Goal: Information Seeking & Learning: Learn about a topic

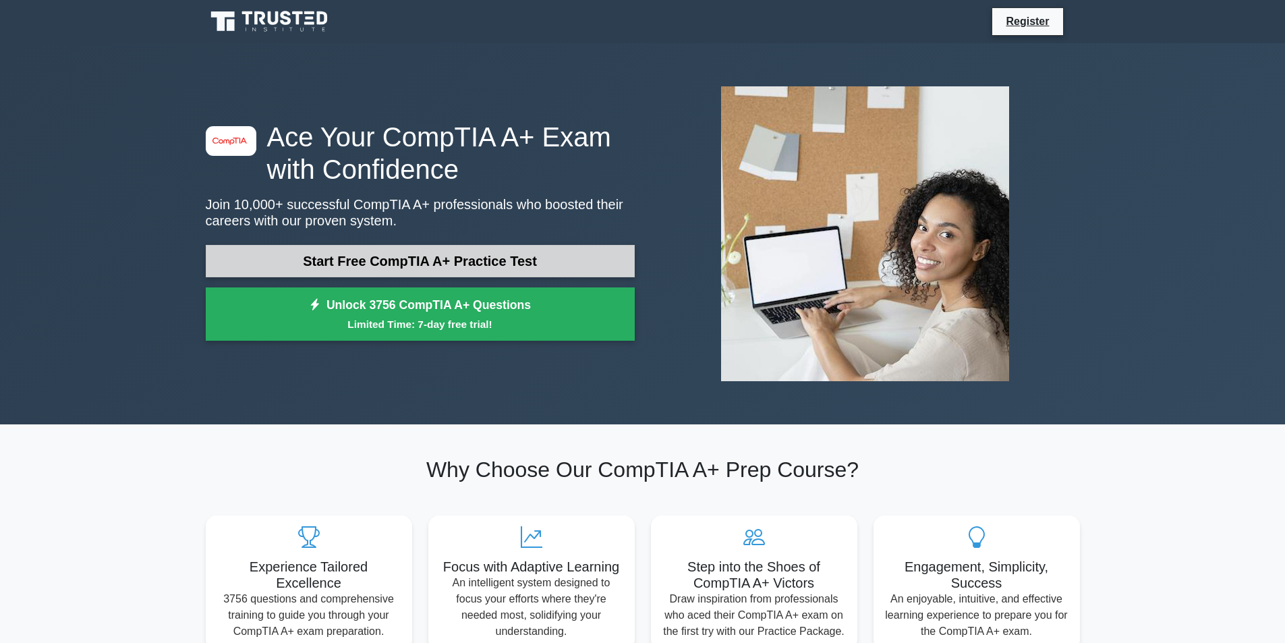
click at [546, 259] on link "Start Free CompTIA A+ Practice Test" at bounding box center [420, 261] width 429 height 32
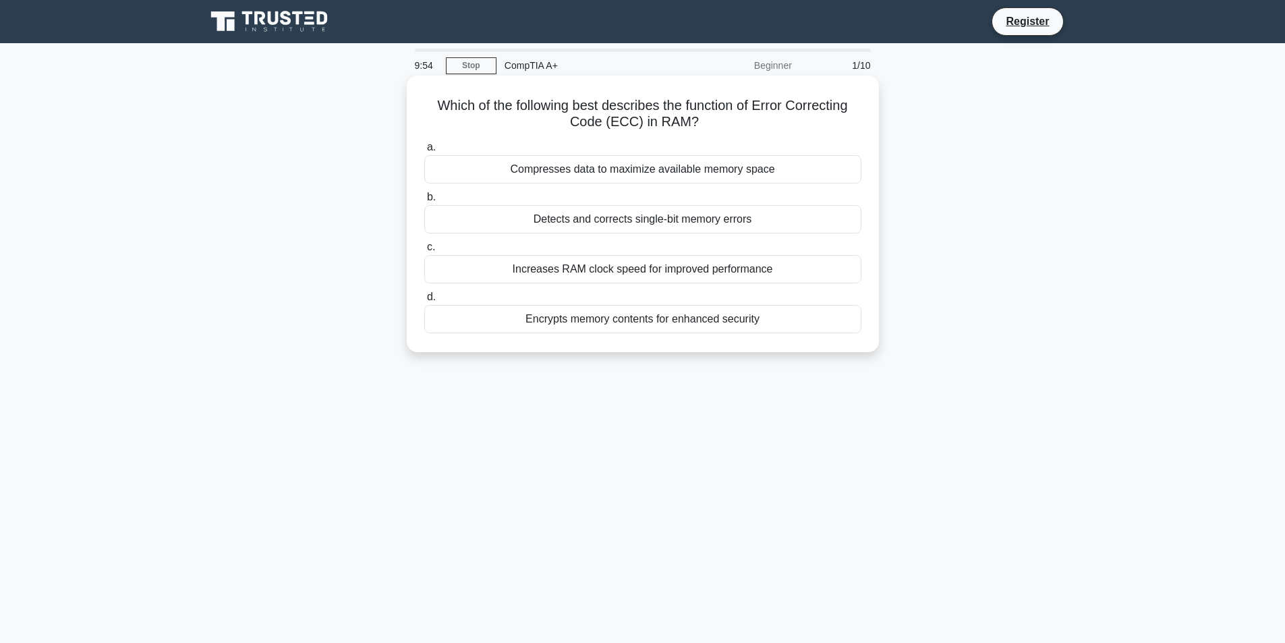
click at [688, 218] on div "Detects and corrects single-bit memory errors" at bounding box center [642, 219] width 437 height 28
click at [424, 202] on input "b. Detects and corrects single-bit memory errors" at bounding box center [424, 197] width 0 height 9
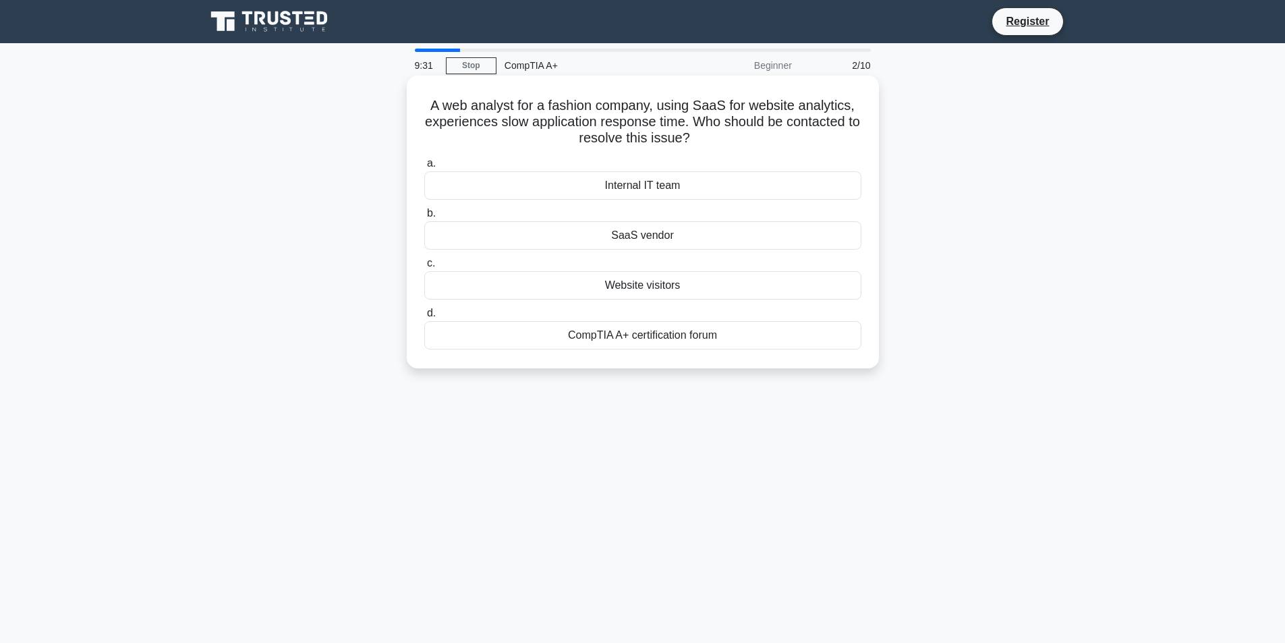
click at [682, 229] on div "SaaS vendor" at bounding box center [642, 235] width 437 height 28
click at [424, 218] on input "b. SaaS vendor" at bounding box center [424, 213] width 0 height 9
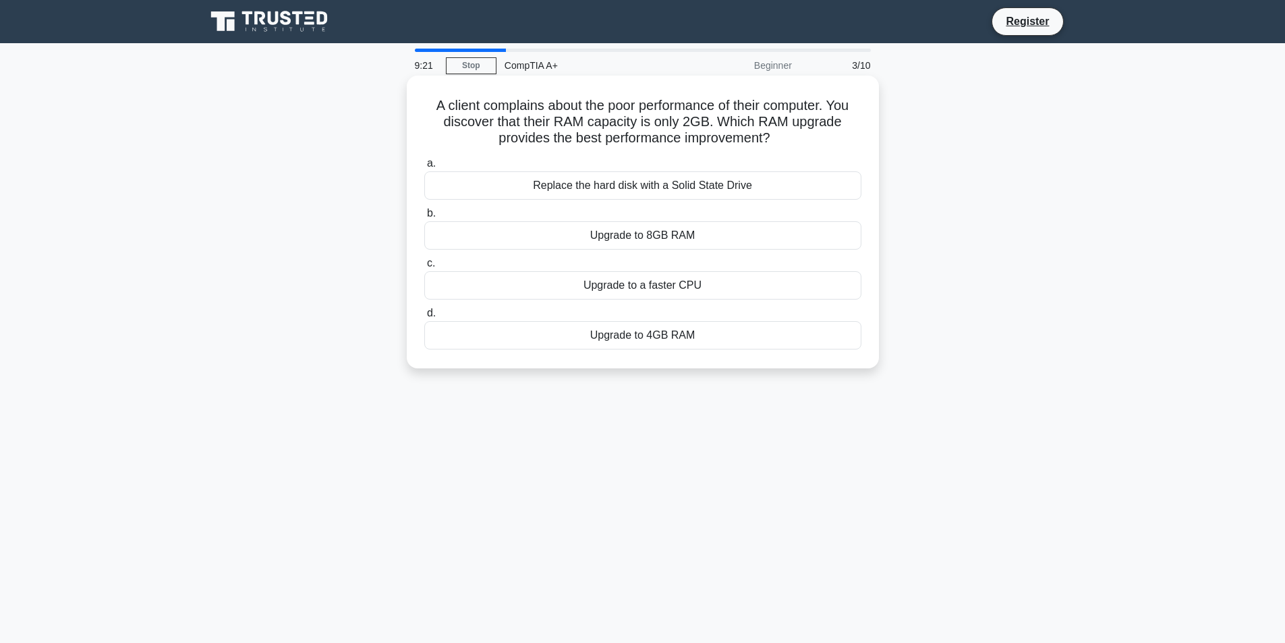
click at [742, 241] on div "Upgrade to 8GB RAM" at bounding box center [642, 235] width 437 height 28
click at [424, 218] on input "b. Upgrade to 8GB RAM" at bounding box center [424, 213] width 0 height 9
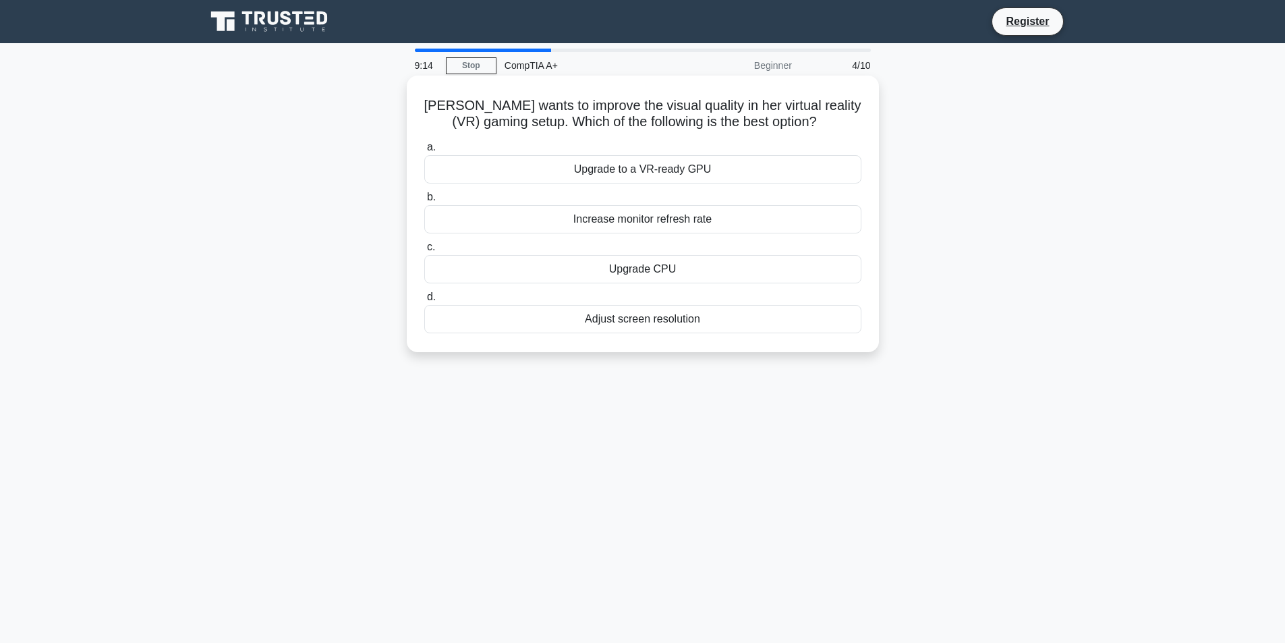
click at [729, 171] on div "Upgrade to a VR-ready GPU" at bounding box center [642, 169] width 437 height 28
click at [424, 152] on input "a. Upgrade to a VR-ready GPU" at bounding box center [424, 147] width 0 height 9
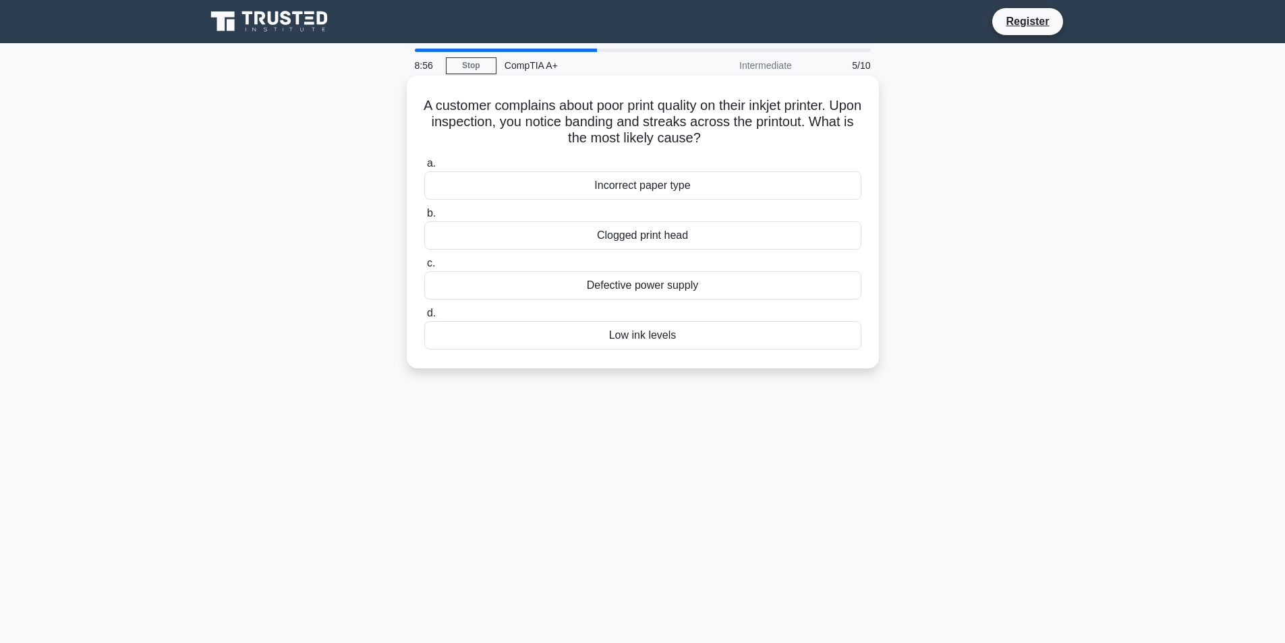
click at [709, 233] on div "Clogged print head" at bounding box center [642, 235] width 437 height 28
click at [424, 218] on input "b. Clogged print head" at bounding box center [424, 213] width 0 height 9
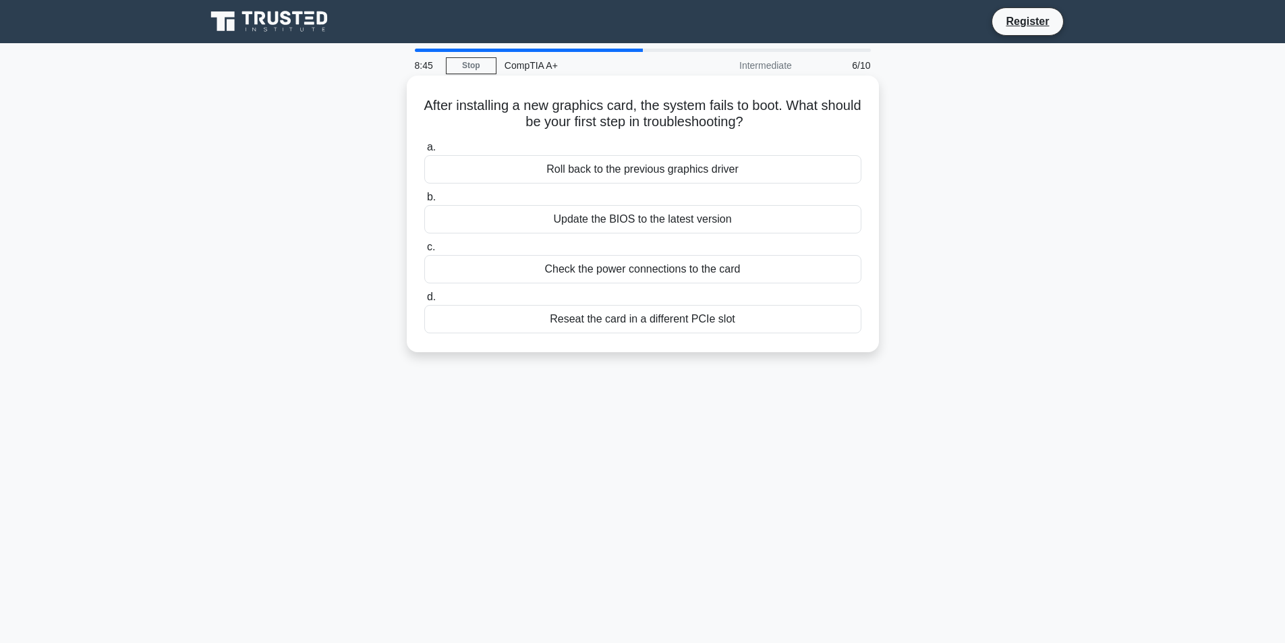
click at [701, 264] on div "Check the power connections to the card" at bounding box center [642, 269] width 437 height 28
click at [424, 252] on input "c. Check the power connections to the card" at bounding box center [424, 247] width 0 height 9
click at [808, 320] on div "Adjusting the screen to reduce extended reaching" at bounding box center [642, 319] width 437 height 28
click at [424, 301] on input "d. Adjusting the screen to reduce extended reaching" at bounding box center [424, 297] width 0 height 9
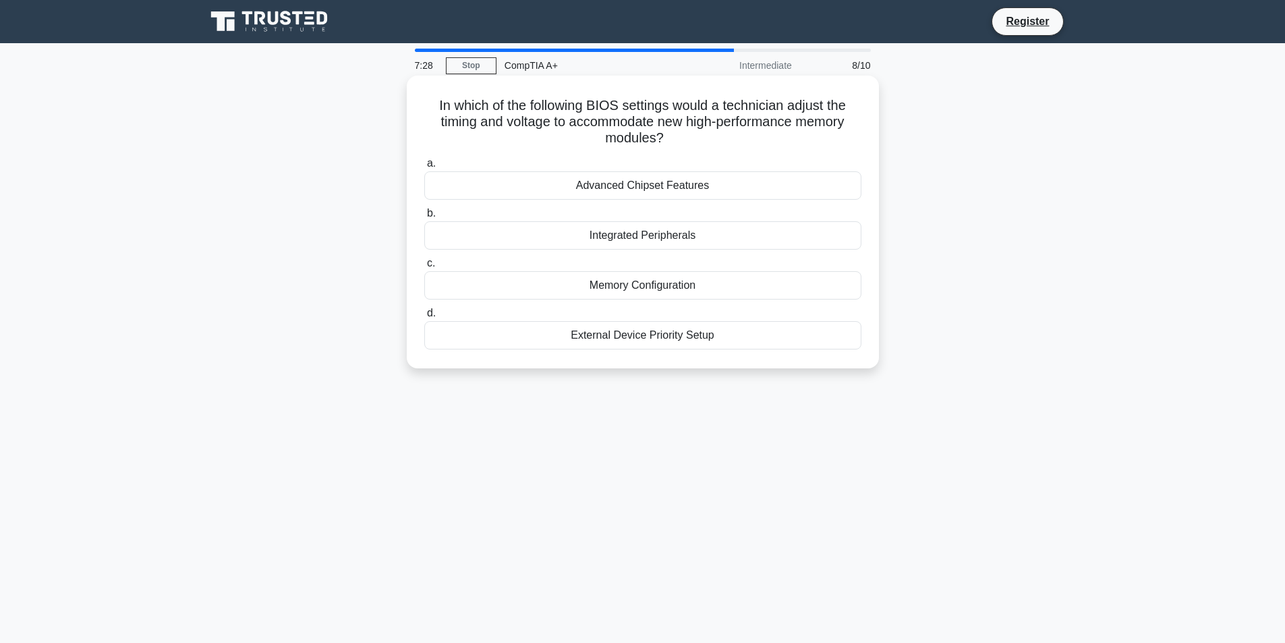
click at [654, 289] on div "Memory Configuration" at bounding box center [642, 285] width 437 height 28
click at [424, 268] on input "c. Memory Configuration" at bounding box center [424, 263] width 0 height 9
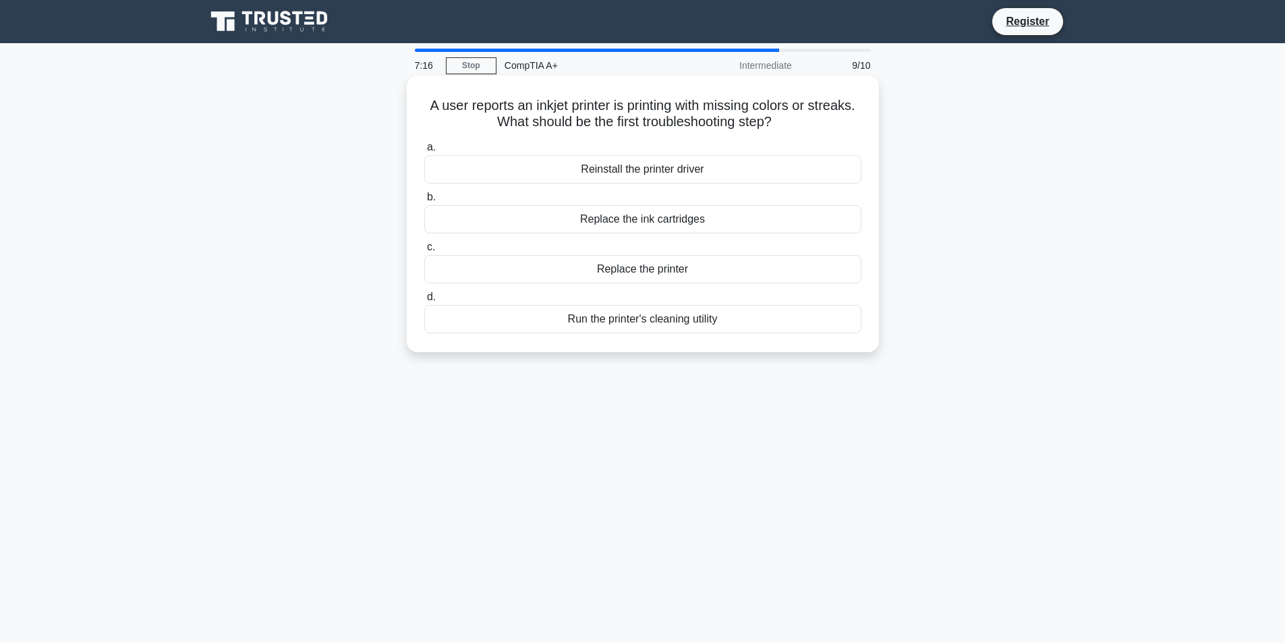
click at [728, 328] on div "Run the printer's cleaning utility" at bounding box center [642, 319] width 437 height 28
click at [424, 301] on input "d. Run the printer's cleaning utility" at bounding box center [424, 297] width 0 height 9
click at [537, 222] on div "Contact the website owner to report the issue" at bounding box center [642, 219] width 437 height 28
click at [424, 202] on input "b. Contact the website owner to report the issue" at bounding box center [424, 197] width 0 height 9
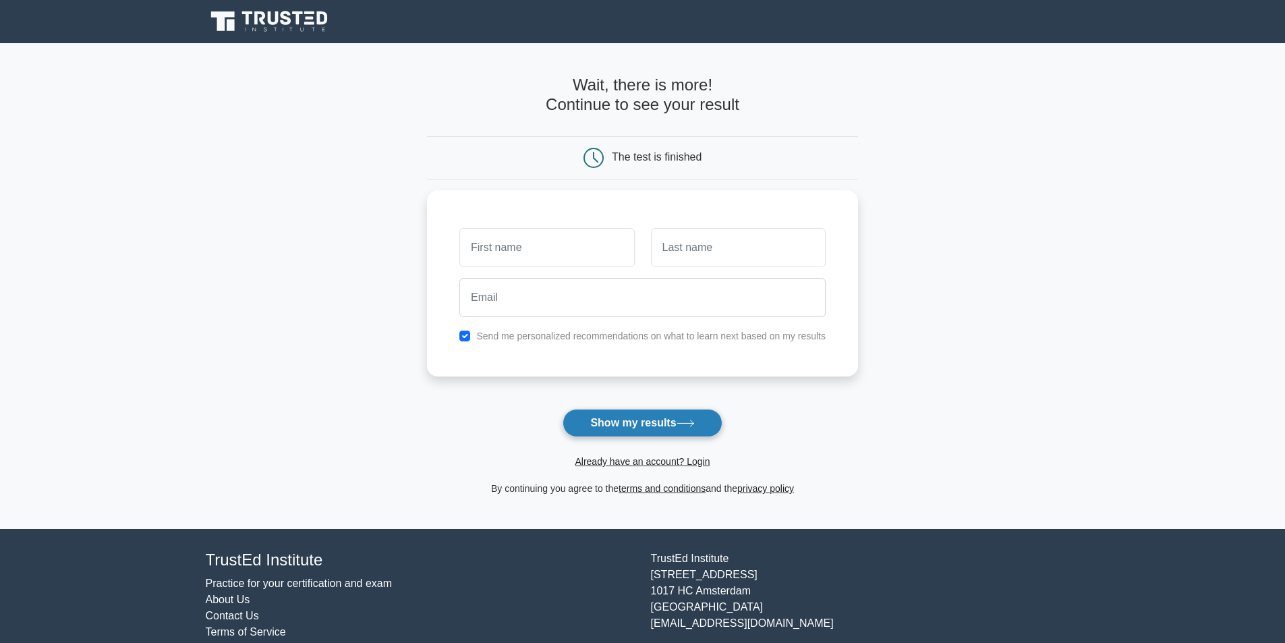
click at [623, 426] on button "Show my results" at bounding box center [641, 423] width 159 height 28
type input "erwe"
click at [721, 239] on input "text" at bounding box center [738, 244] width 175 height 39
type input "werwer"
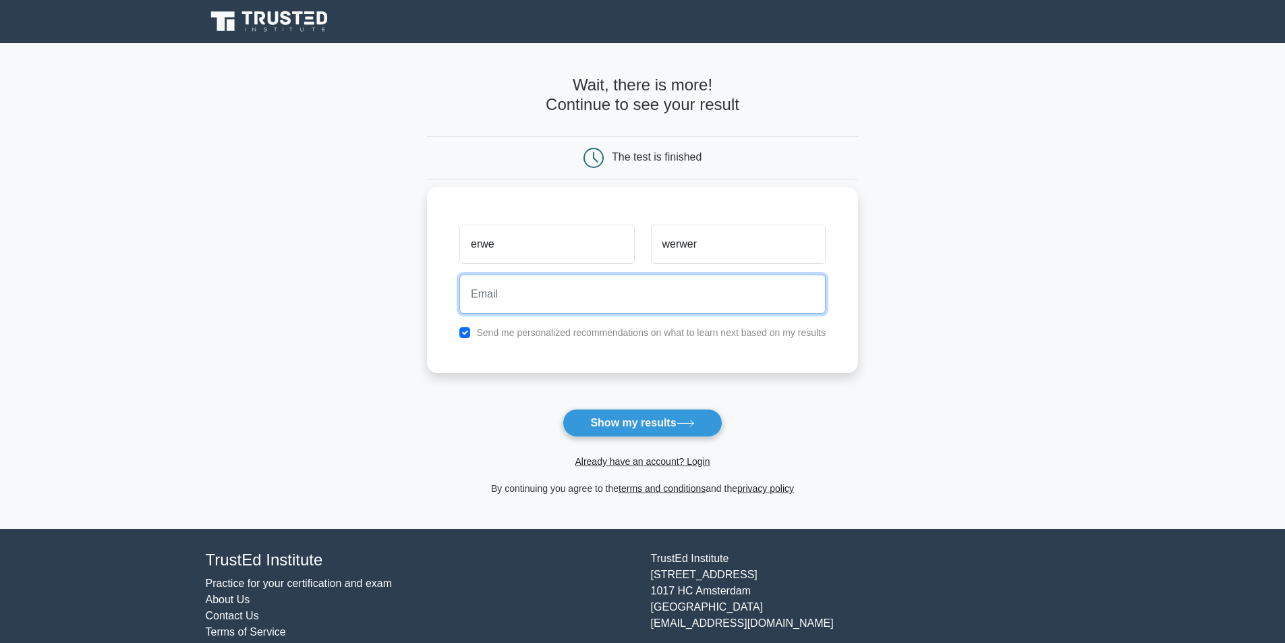
click at [683, 295] on input "email" at bounding box center [642, 293] width 366 height 39
type input "werwrwer@nospam.com"
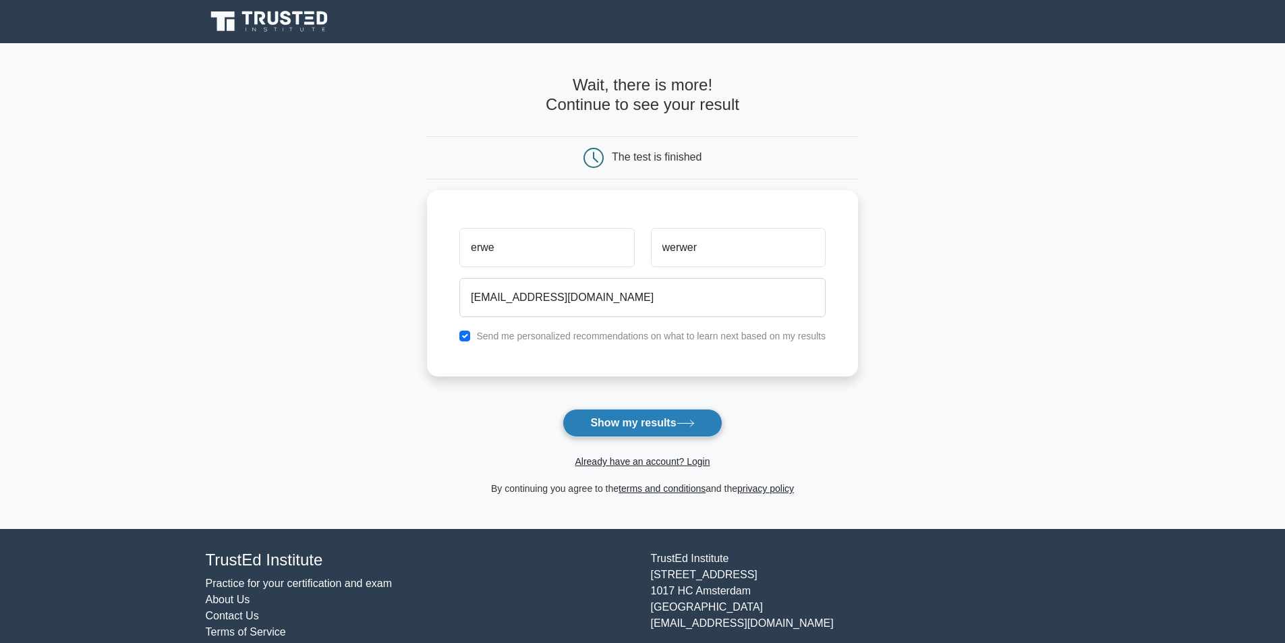
click at [680, 419] on button "Show my results" at bounding box center [641, 423] width 159 height 28
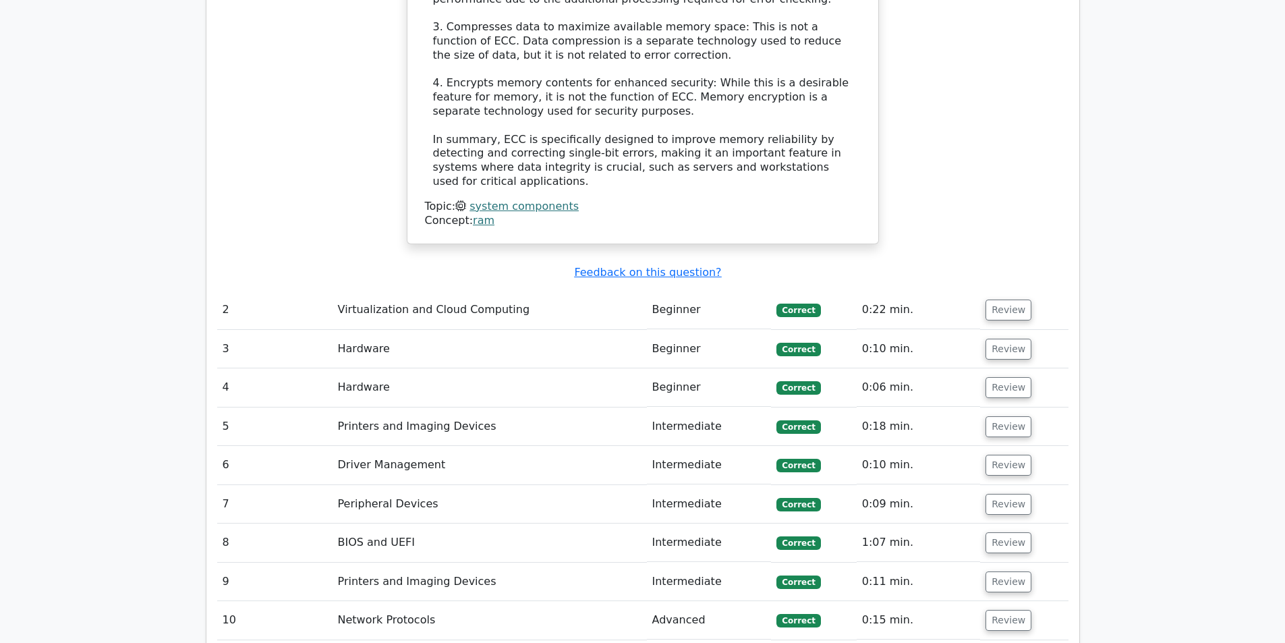
scroll to position [1551, 0]
